Goal: Contribute content: Add original content to the website for others to see

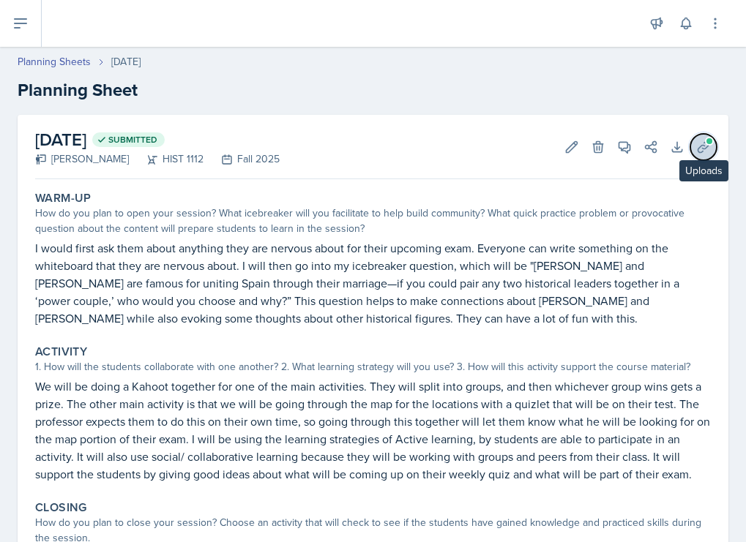
click at [697, 145] on icon at bounding box center [703, 147] width 15 height 15
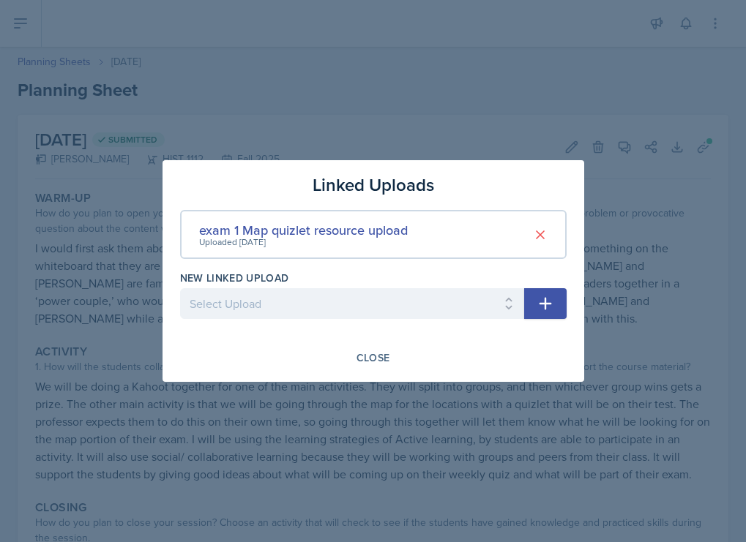
click at [531, 302] on button "button" at bounding box center [545, 303] width 42 height 31
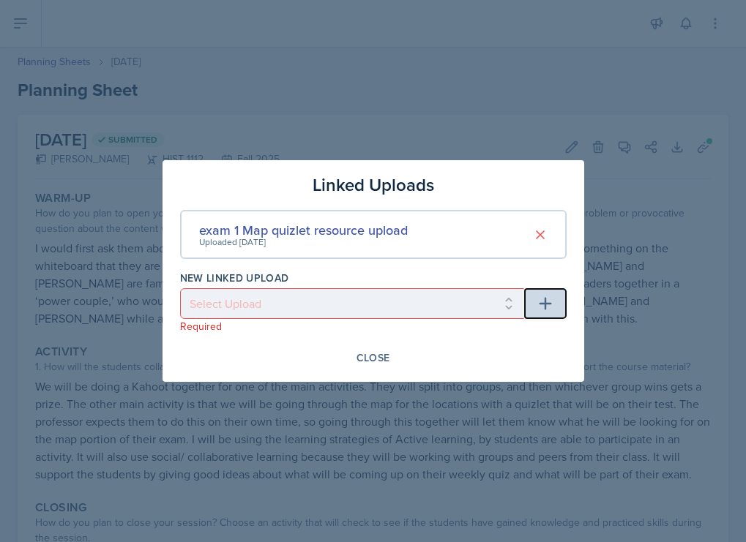
click at [545, 299] on icon "button" at bounding box center [545, 304] width 12 height 12
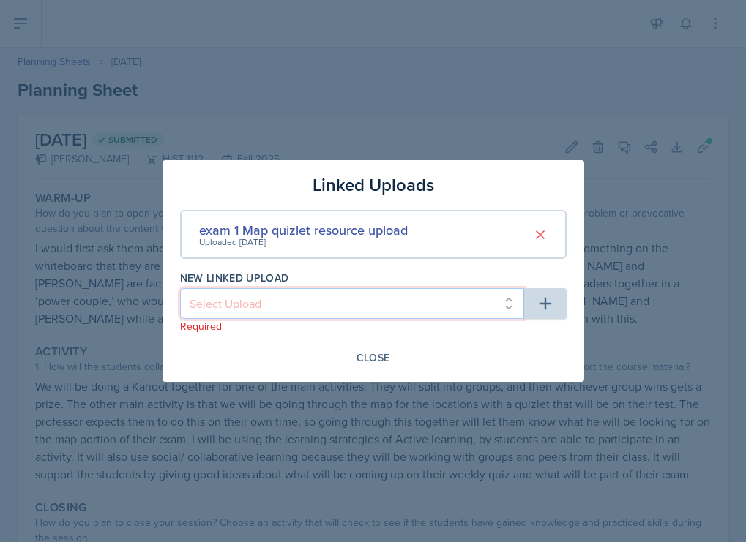
click at [507, 310] on select "Select Upload Session 2 planning sheet module 1 Session 2 planning sheet module…" at bounding box center [352, 303] width 344 height 31
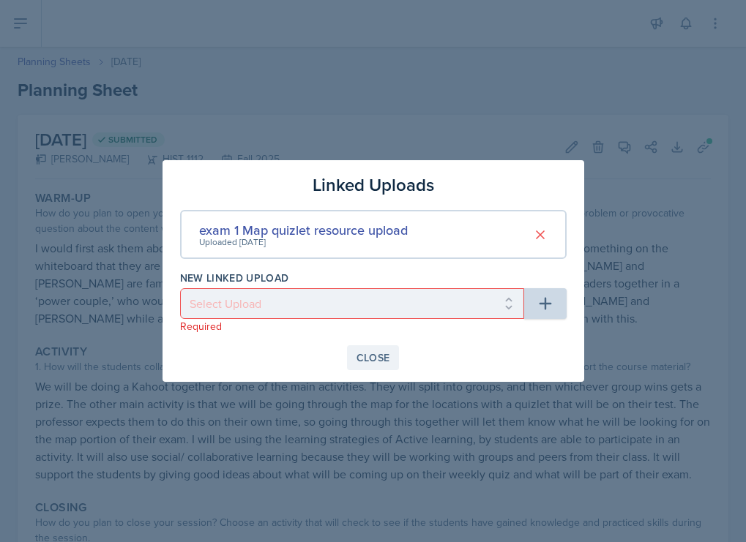
click at [380, 352] on div "Close" at bounding box center [373, 358] width 34 height 12
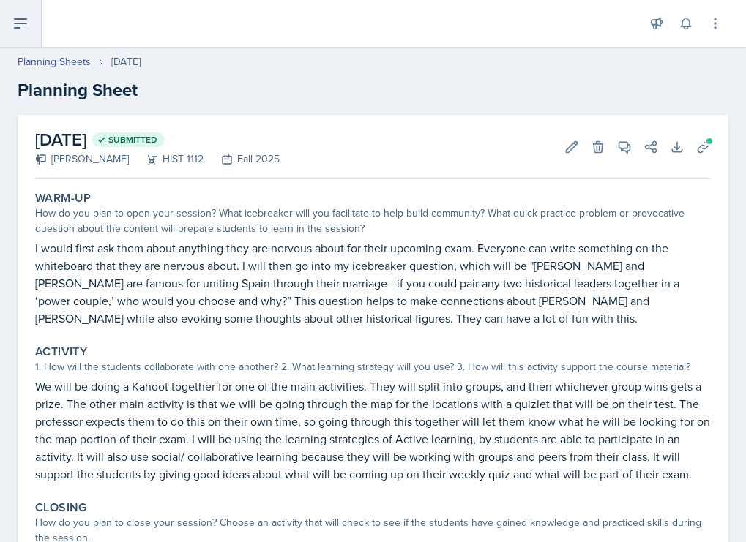
click at [19, 19] on icon at bounding box center [21, 23] width 12 height 9
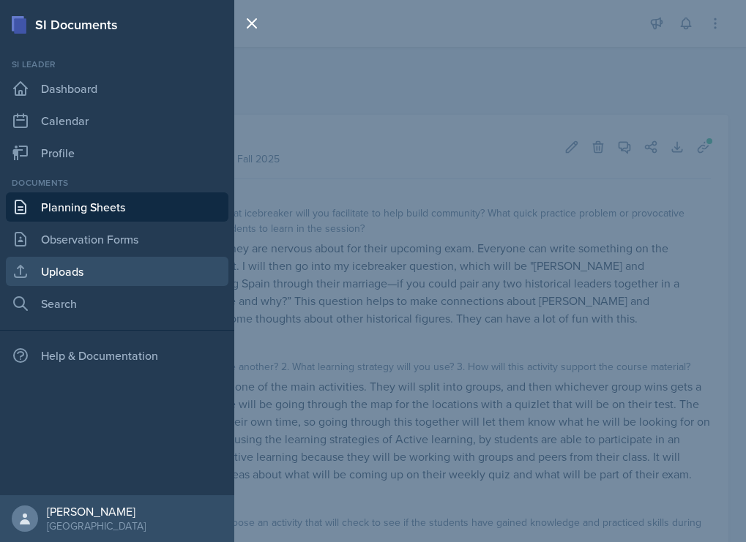
click at [86, 263] on link "Uploads" at bounding box center [117, 271] width 223 height 29
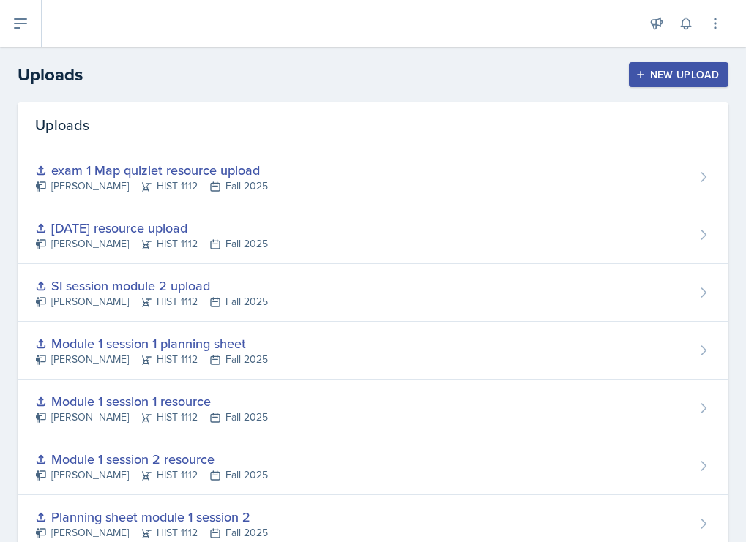
click at [661, 80] on div "New Upload" at bounding box center [678, 75] width 81 height 12
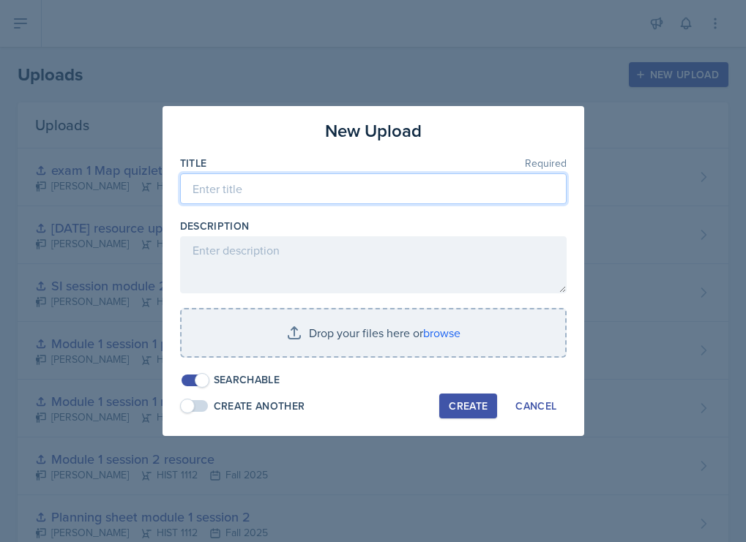
click at [367, 193] on input at bounding box center [373, 188] width 386 height 31
type input "Kahoot module 3 resource upload"
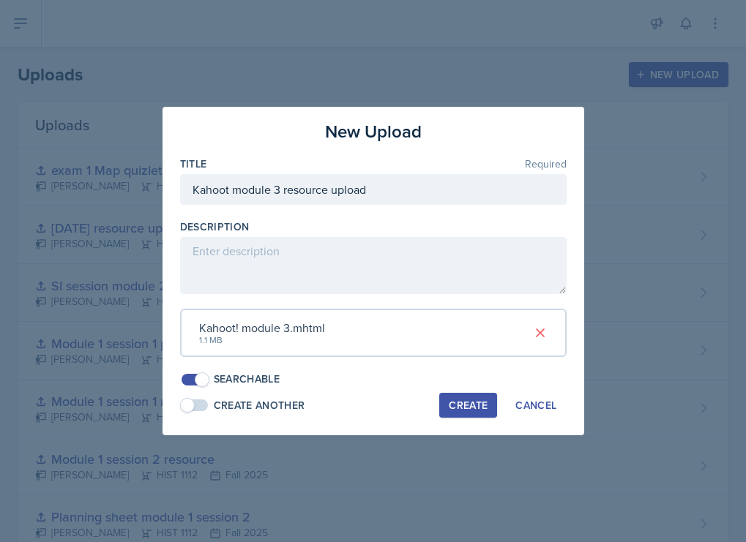
click at [470, 405] on div "Create" at bounding box center [468, 406] width 39 height 12
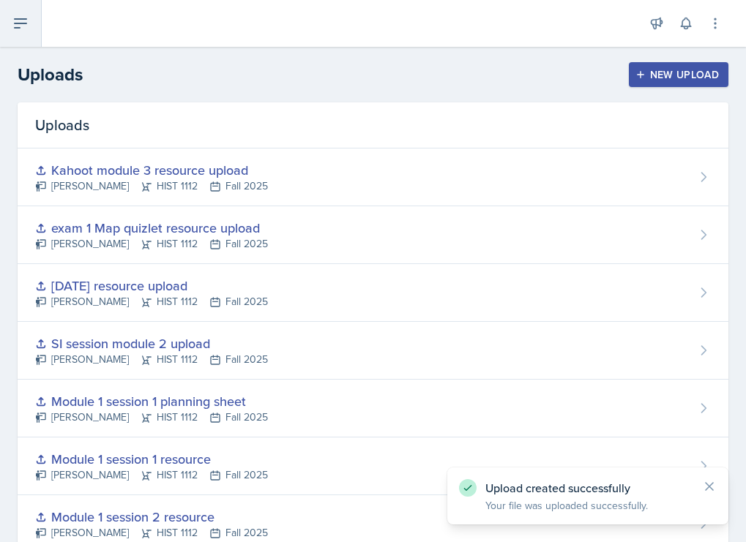
click at [13, 23] on icon at bounding box center [21, 24] width 18 height 18
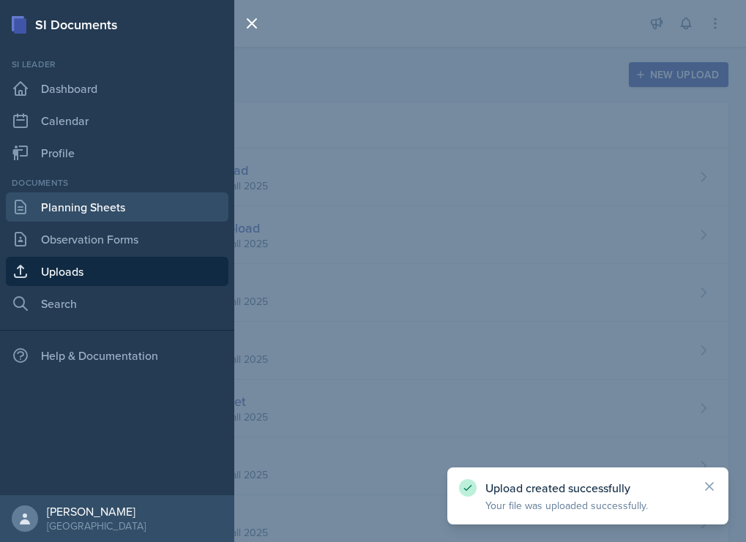
click at [72, 212] on link "Planning Sheets" at bounding box center [117, 207] width 223 height 29
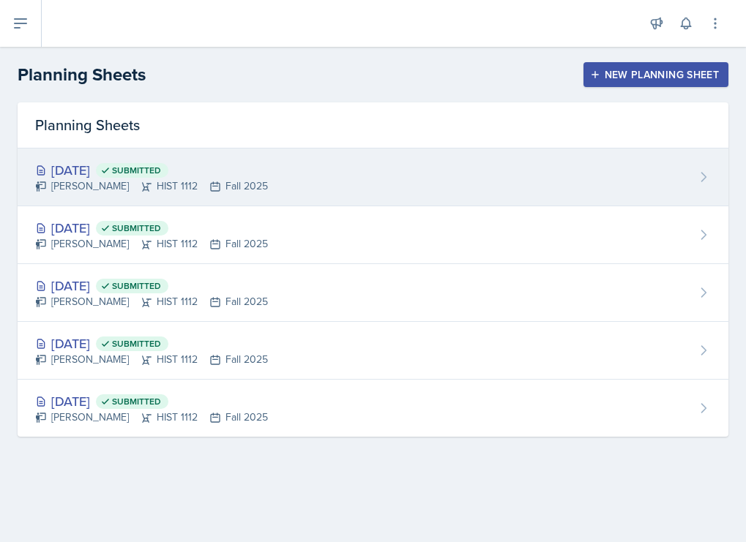
click at [329, 159] on div "[DATE] Submitted [PERSON_NAME] HIST 1112 Fall 2025" at bounding box center [373, 178] width 711 height 58
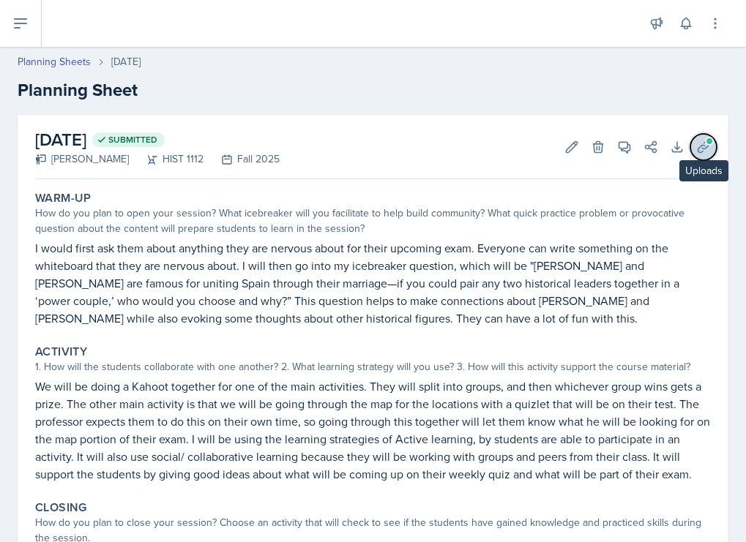
click at [699, 142] on icon at bounding box center [703, 147] width 15 height 15
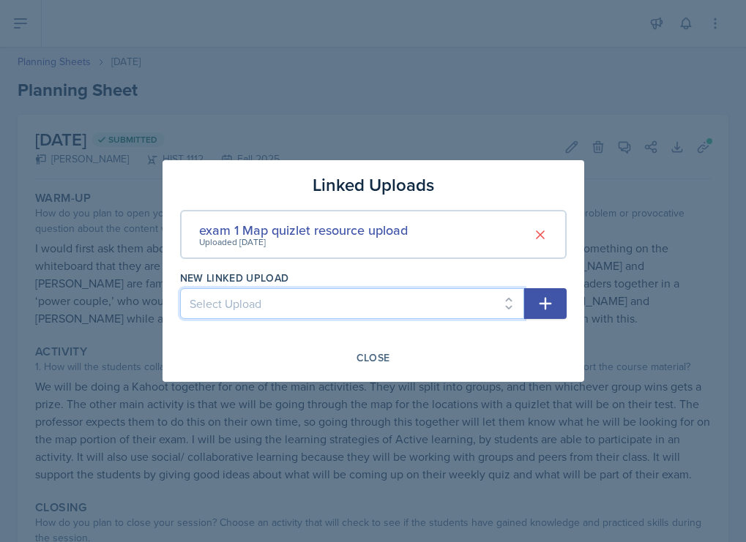
click at [487, 295] on select "Select Upload Session 2 planning sheet module 1 Session 2 planning sheet module…" at bounding box center [352, 303] width 344 height 31
select select "f3d3abd7-fc6b-4494-882b-55869c8bb7f2"
click at [180, 288] on select "Select Upload Session 2 planning sheet module 1 Session 2 planning sheet module…" at bounding box center [352, 303] width 344 height 31
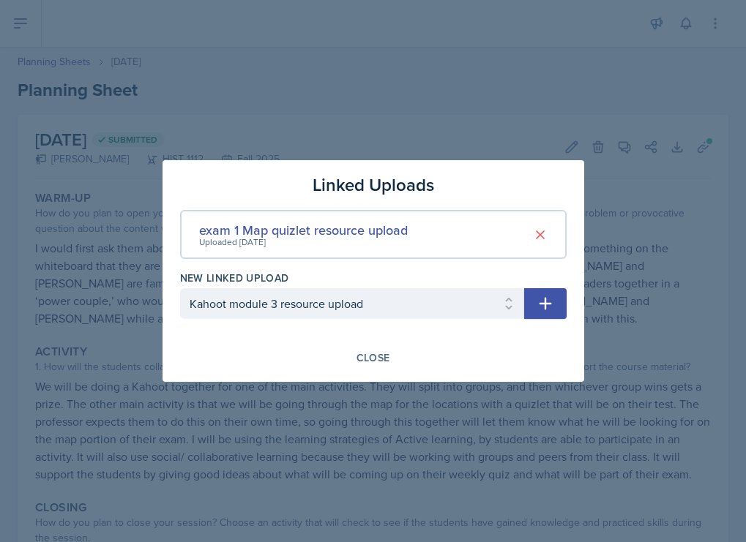
click at [553, 304] on icon "button" at bounding box center [546, 304] width 18 height 18
select select
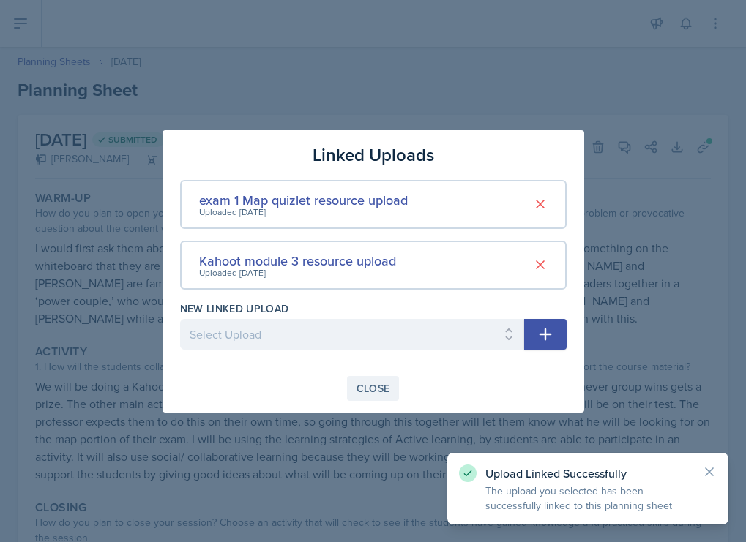
click at [368, 390] on div "Close" at bounding box center [373, 389] width 34 height 12
